Goal: Information Seeking & Learning: Compare options

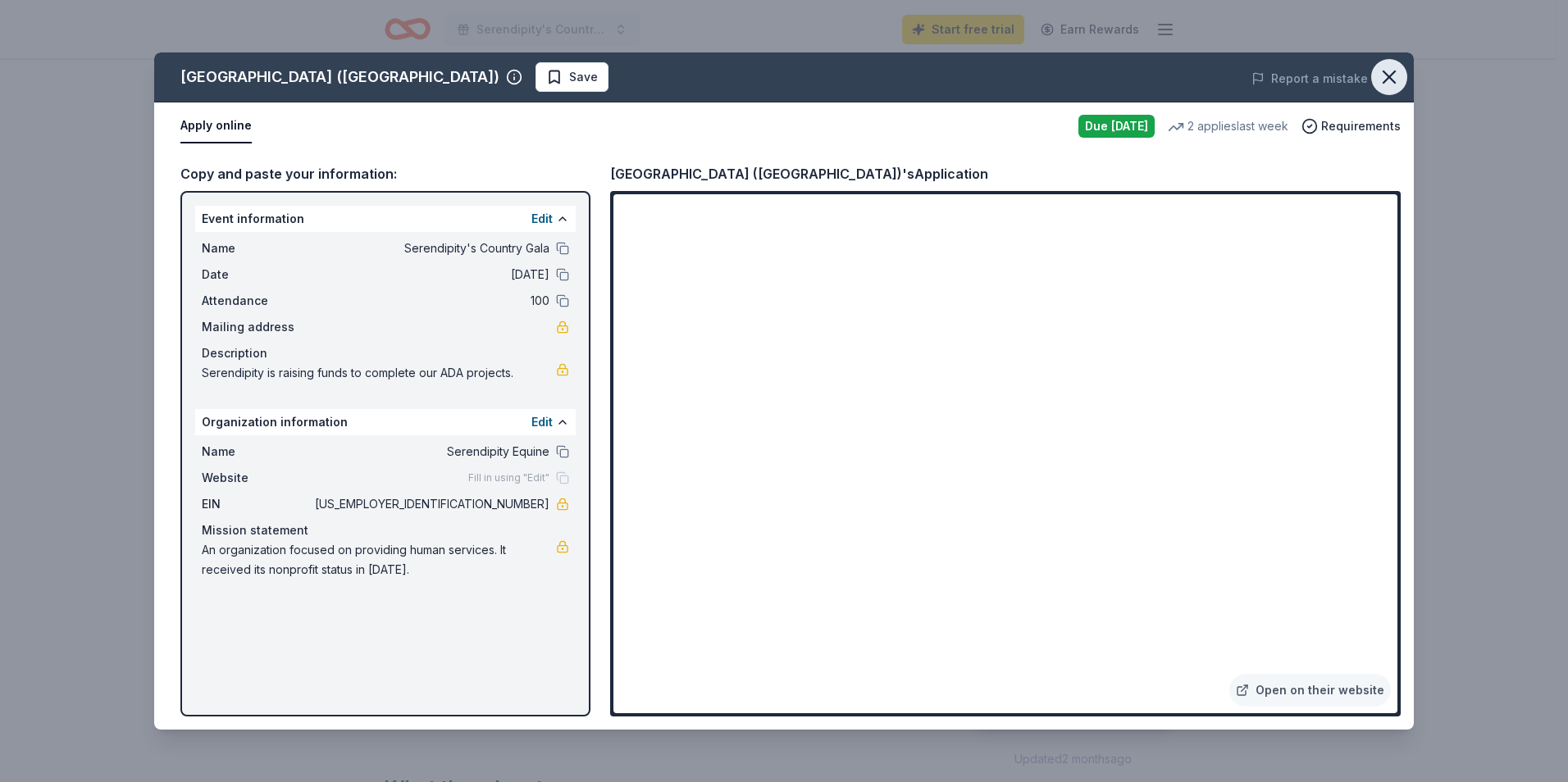
click at [1393, 74] on icon "button" at bounding box center [1389, 77] width 11 height 11
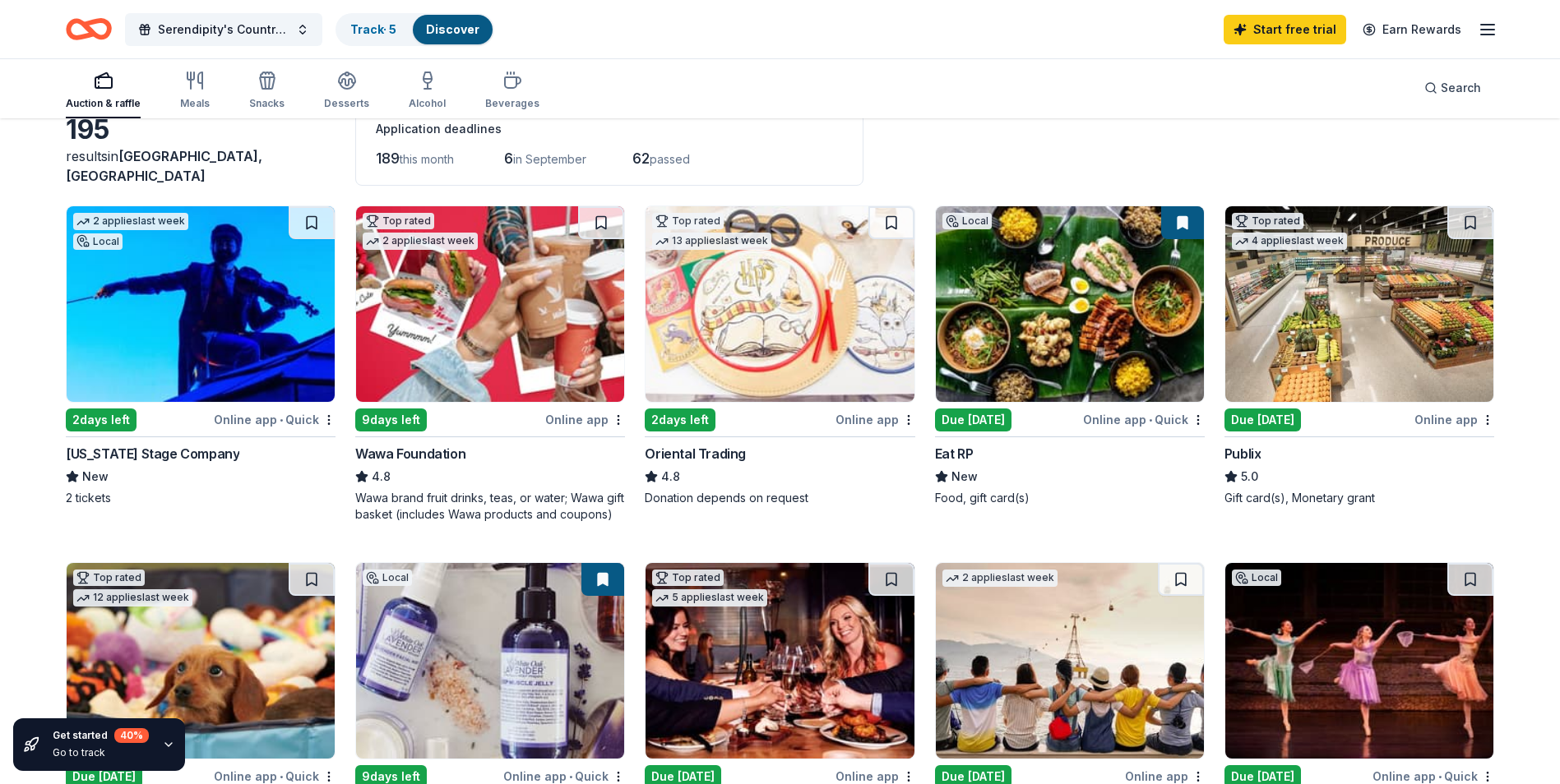
scroll to position [26, 0]
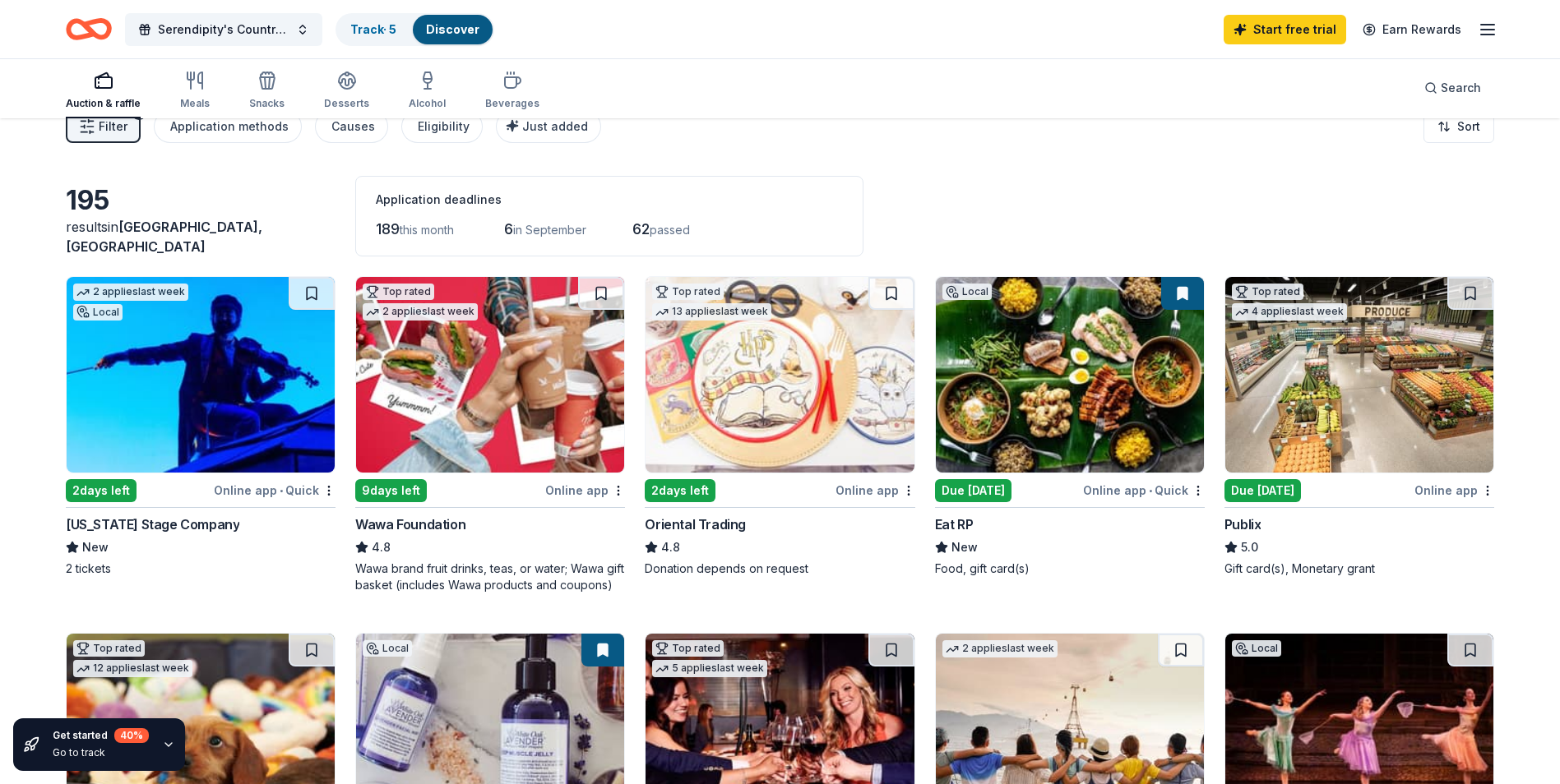
click at [962, 490] on div "Due [DATE]" at bounding box center [973, 490] width 77 height 23
click at [693, 490] on div "2 days left" at bounding box center [680, 490] width 71 height 23
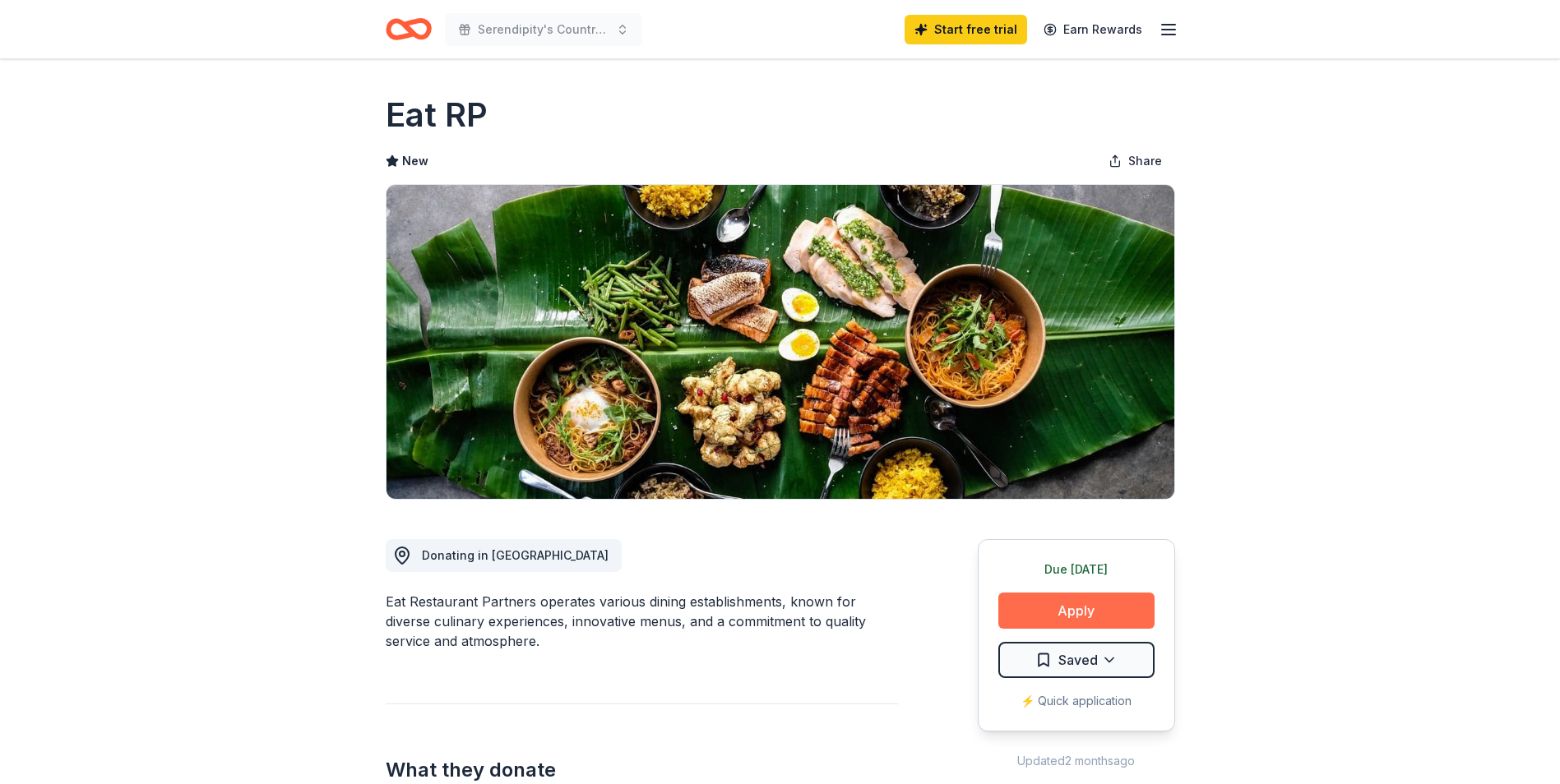
click at [1061, 609] on button "Apply" at bounding box center [1075, 610] width 156 height 36
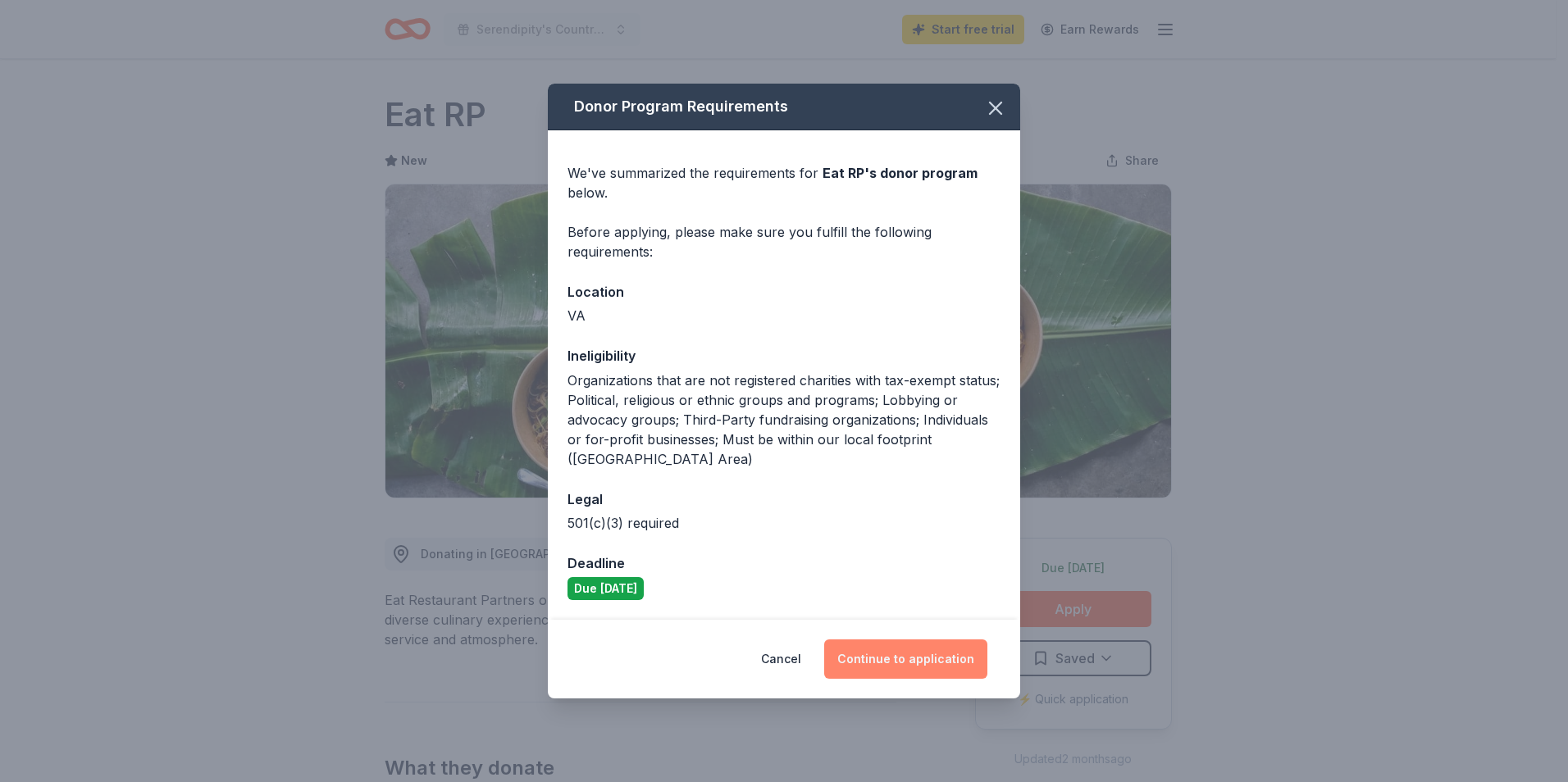
click at [925, 660] on button "Continue to application" at bounding box center [905, 659] width 163 height 39
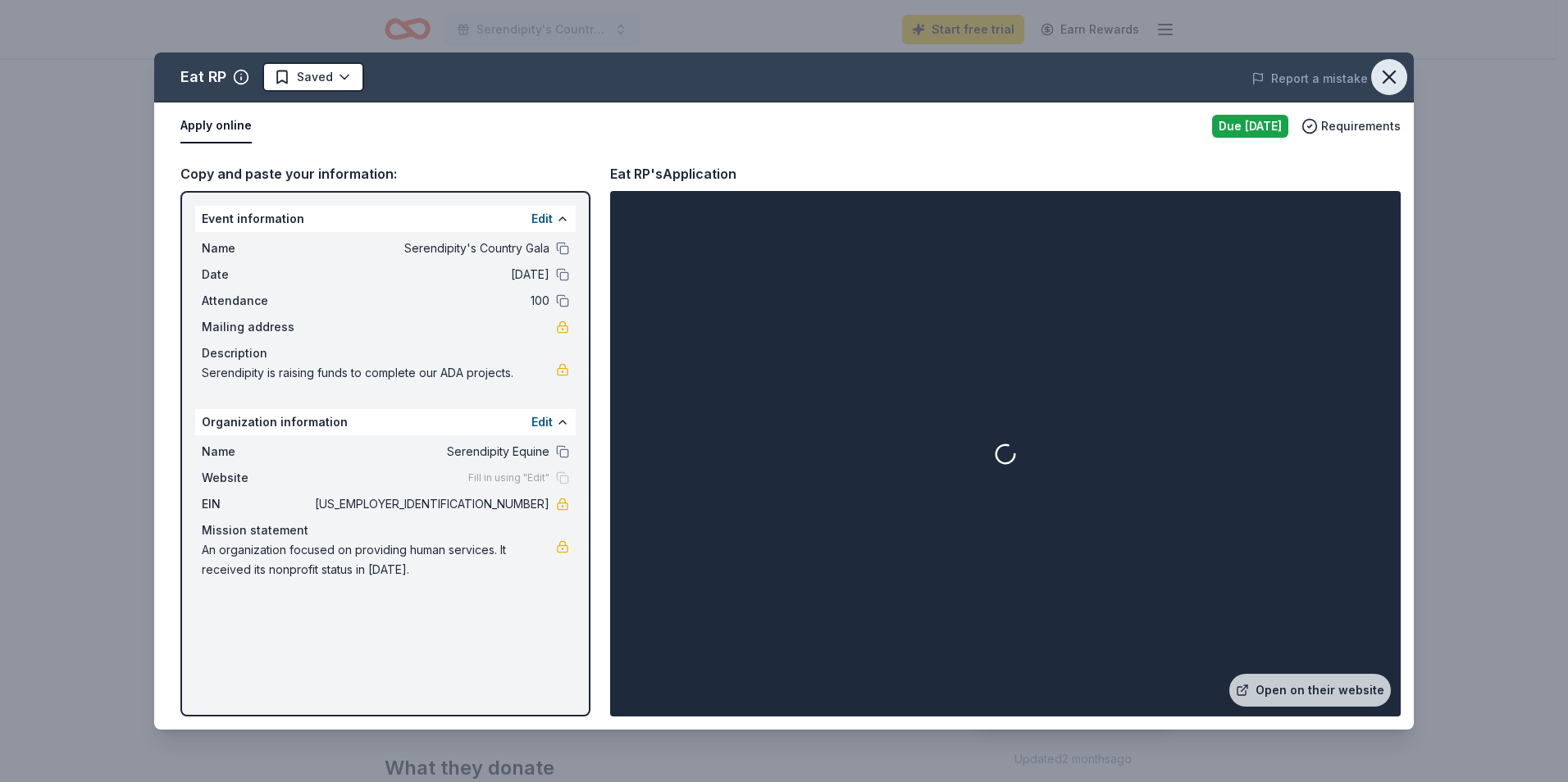
click at [1393, 76] on icon "button" at bounding box center [1388, 76] width 23 height 23
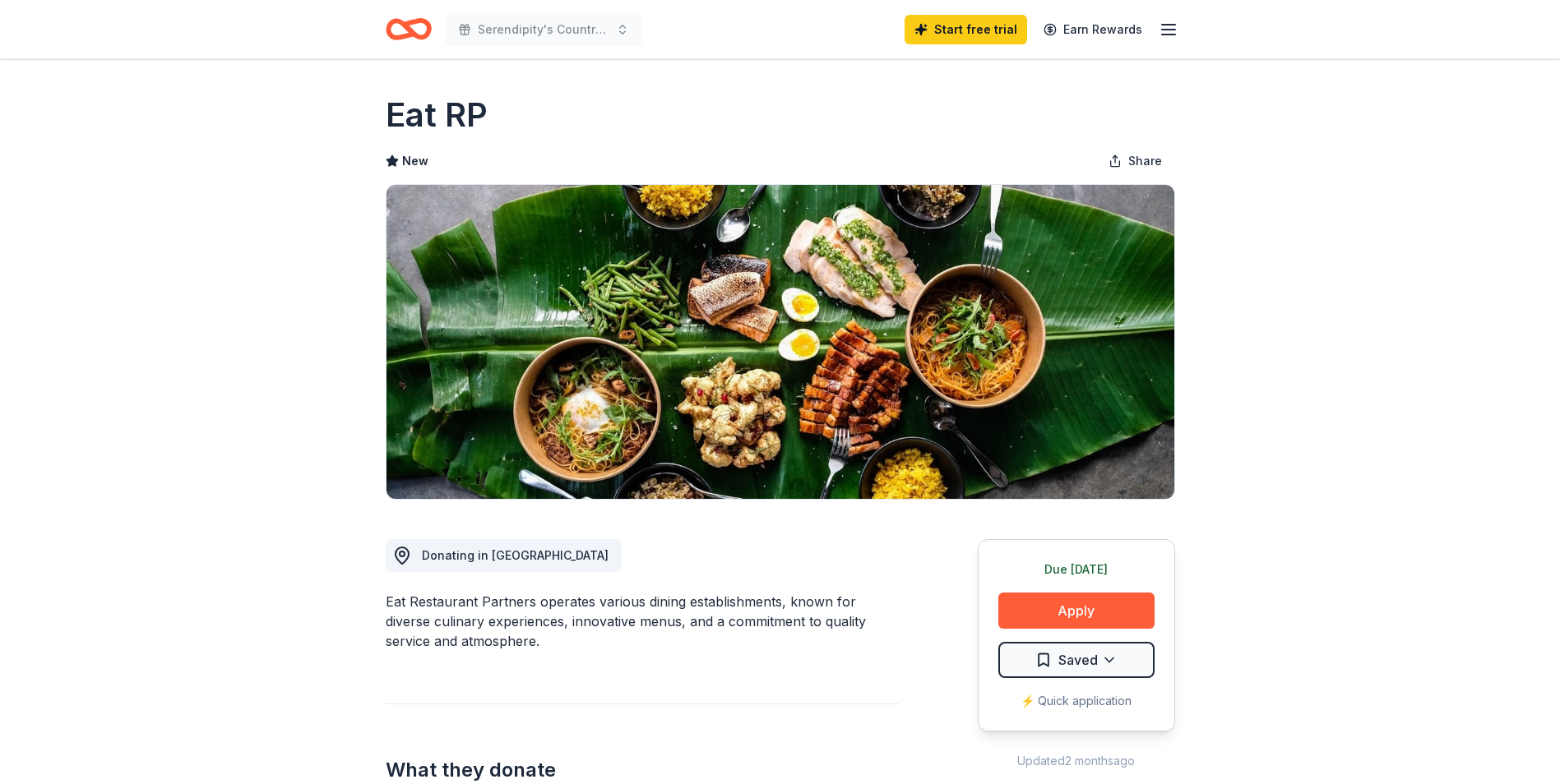
click at [1074, 700] on div "⚡️ Quick application" at bounding box center [1075, 701] width 156 height 20
click at [1023, 699] on div "⚡️ Quick application" at bounding box center [1075, 701] width 156 height 20
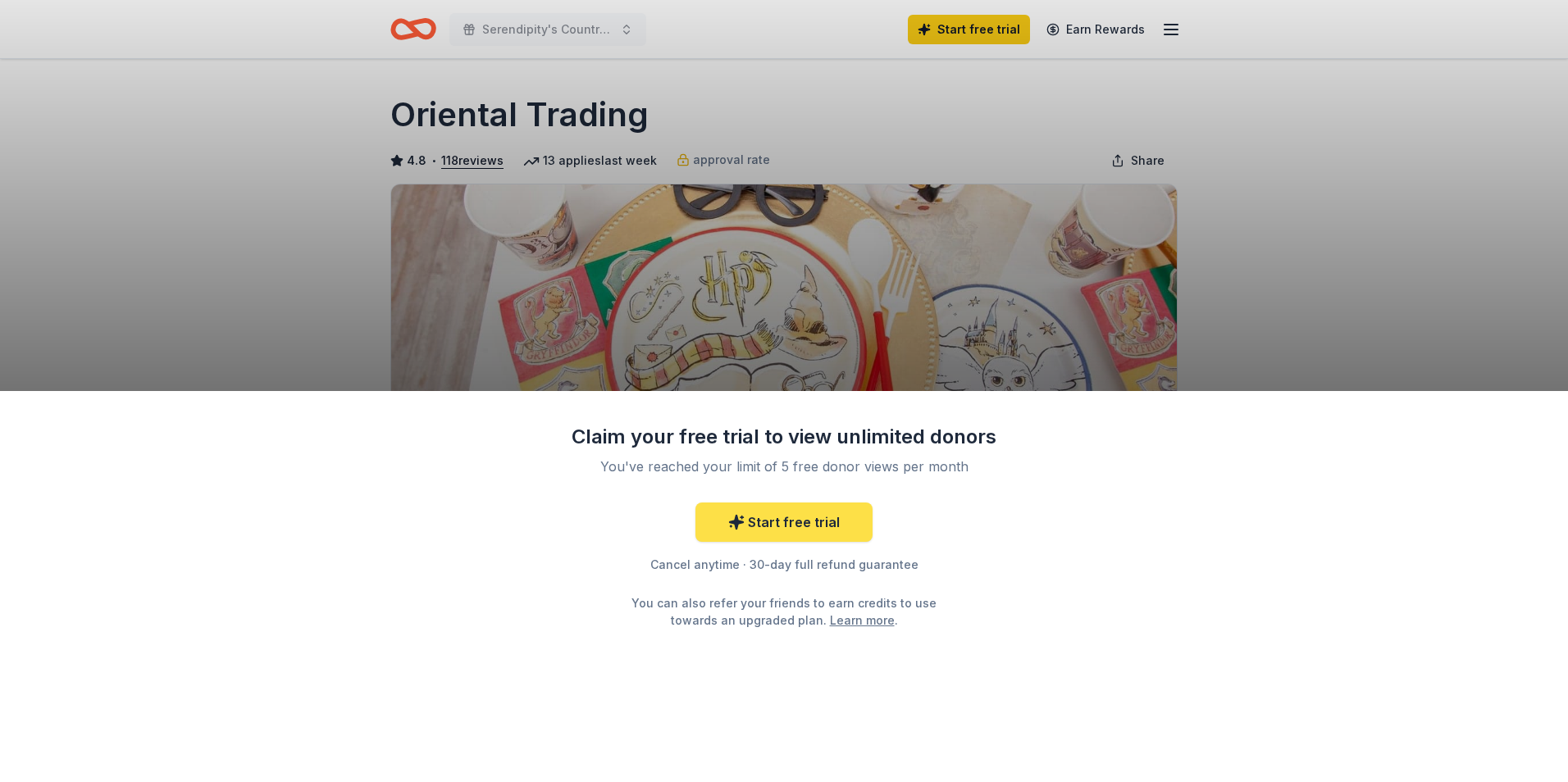
click at [774, 519] on link "Start free trial" at bounding box center [784, 522] width 177 height 39
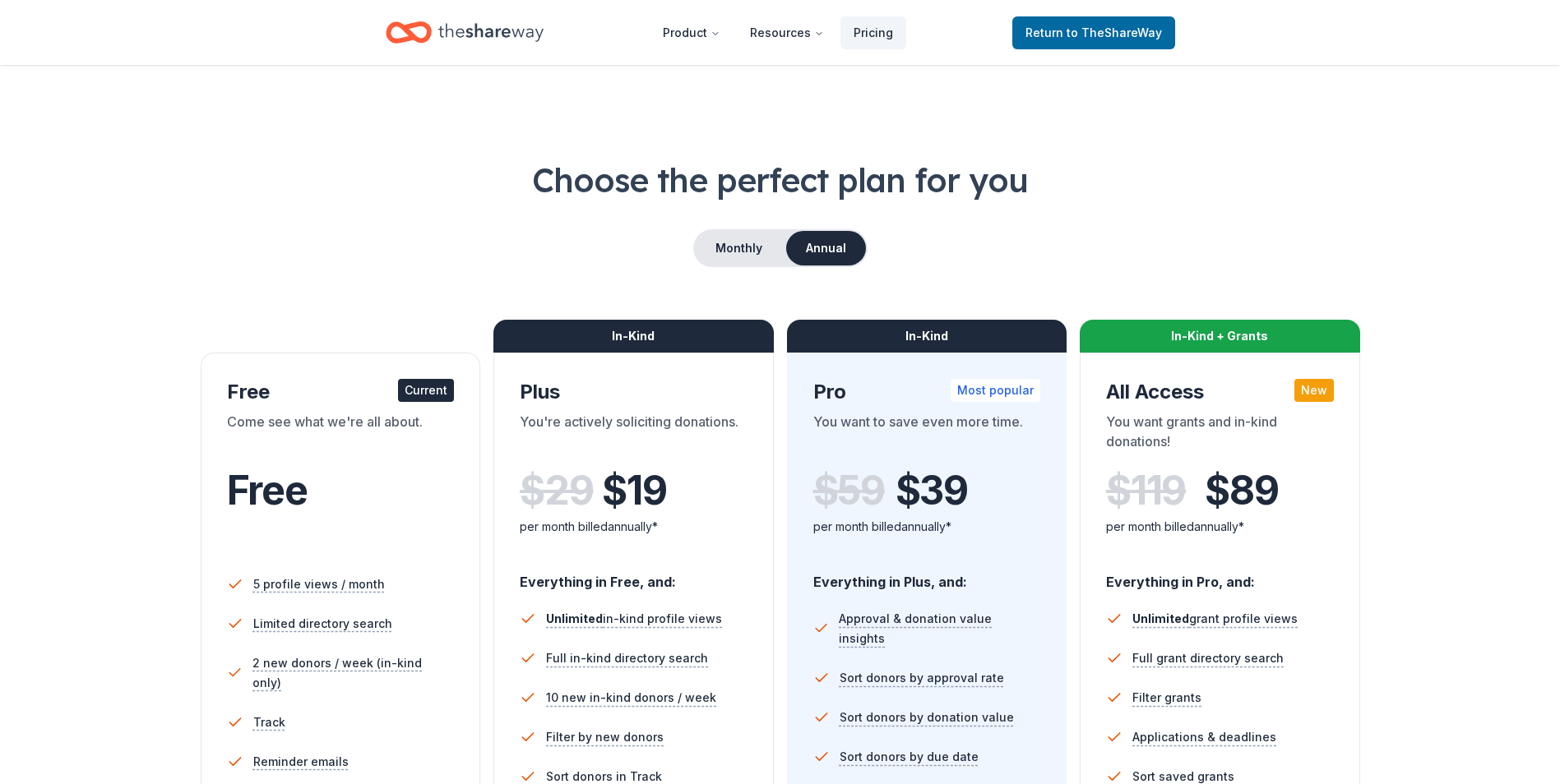
click at [432, 387] on div "Current" at bounding box center [426, 390] width 56 height 23
click at [326, 585] on span "5 profile views / month" at bounding box center [319, 584] width 138 height 21
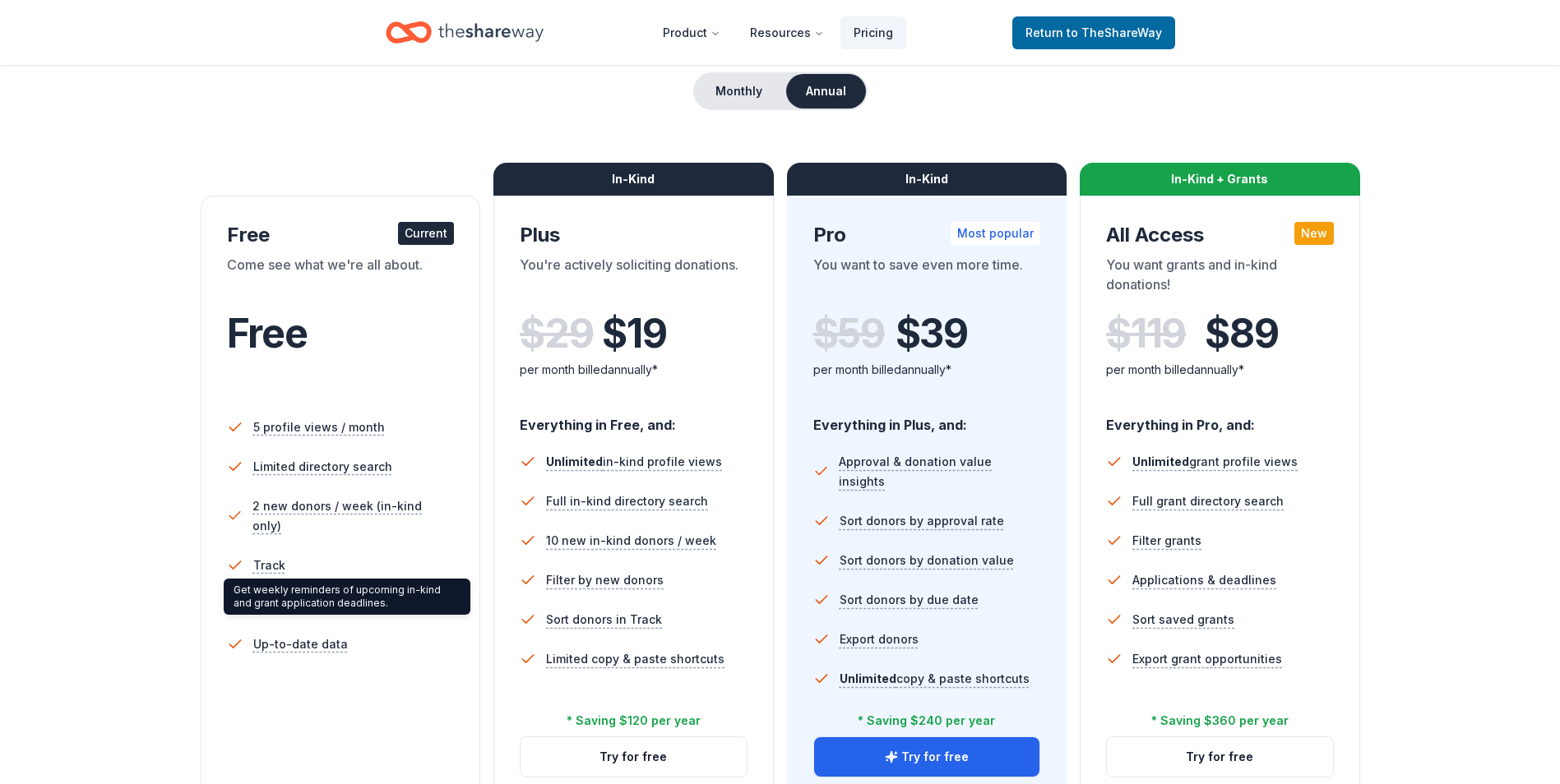
scroll to position [164, 0]
